Goal: Ask a question

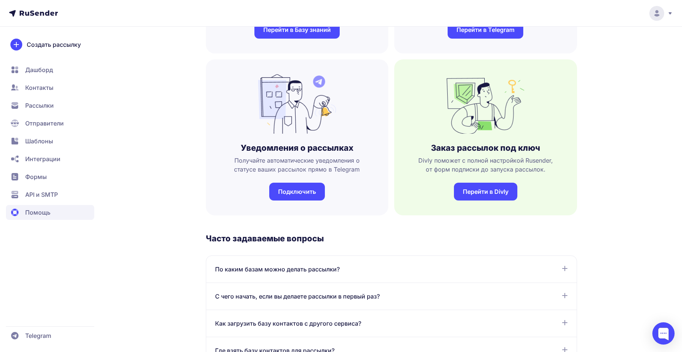
scroll to position [178, 0]
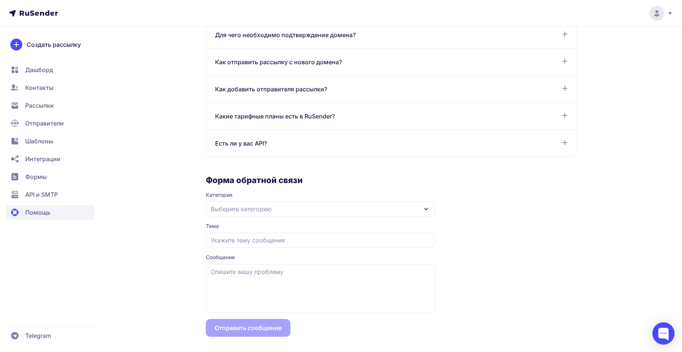
scroll to position [570, 0]
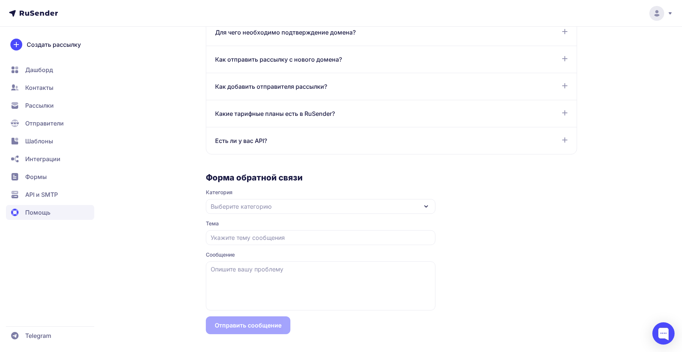
click at [312, 203] on div "Выберите категорию" at bounding box center [321, 206] width 230 height 15
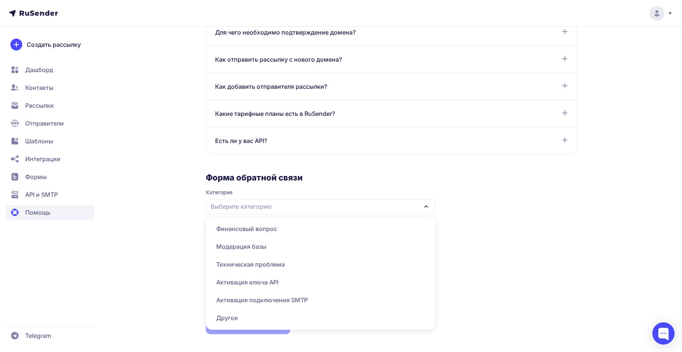
click at [273, 255] on span "Модерация базы" at bounding box center [320, 264] width 221 height 18
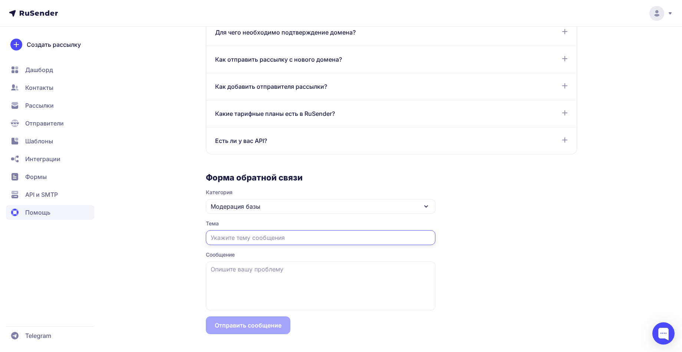
click at [253, 240] on input "text" at bounding box center [321, 237] width 230 height 15
type input "Слишком долгая проверка"
click at [269, 268] on textarea at bounding box center [321, 285] width 230 height 49
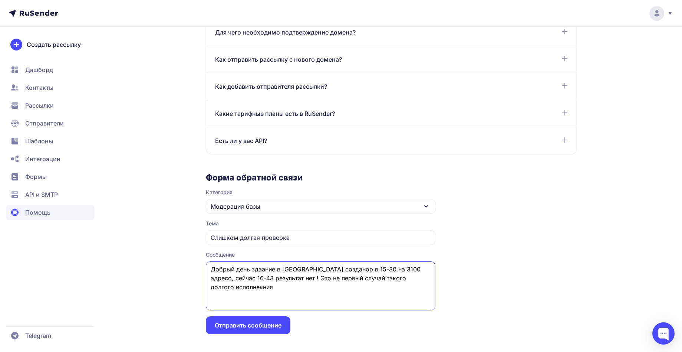
type textarea "Добрый день здаание в боте созданор в 15-30 на 3100 адресо, сейчас 16-43 резуль…"
click at [262, 330] on button "Отправить сообщение" at bounding box center [248, 325] width 85 height 18
